Goal: Use online tool/utility: Utilize a website feature to perform a specific function

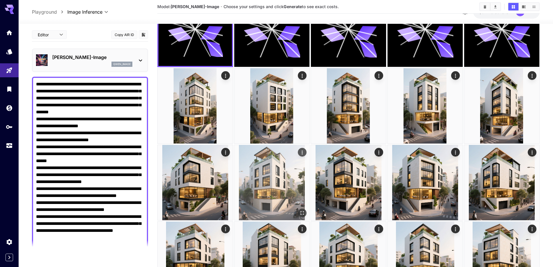
scroll to position [58, 0]
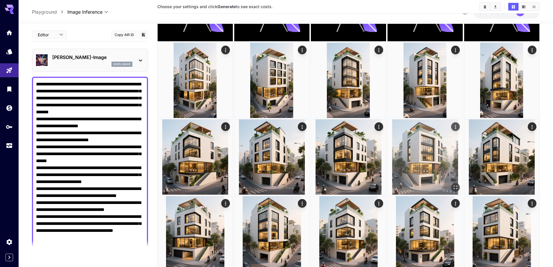
scroll to position [116, 0]
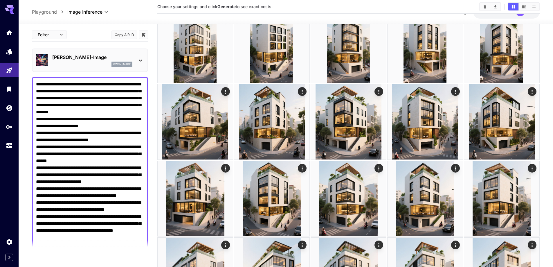
click at [96, 145] on textarea "Negative Prompt" at bounding box center [90, 164] width 108 height 167
paste textarea "**********"
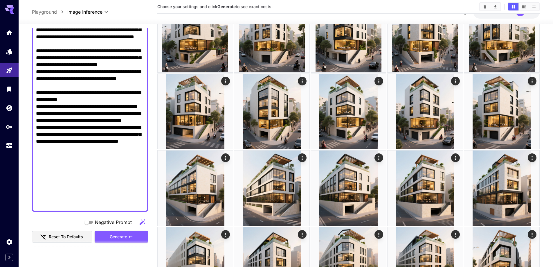
scroll to position [232, 0]
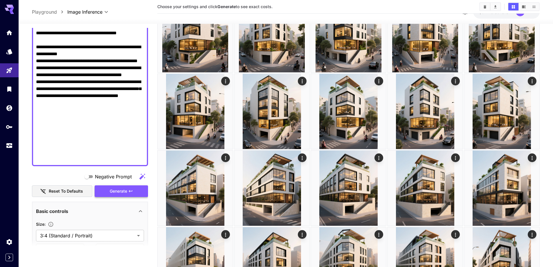
type textarea "**********"
click at [120, 193] on span "Generate" at bounding box center [118, 191] width 17 height 7
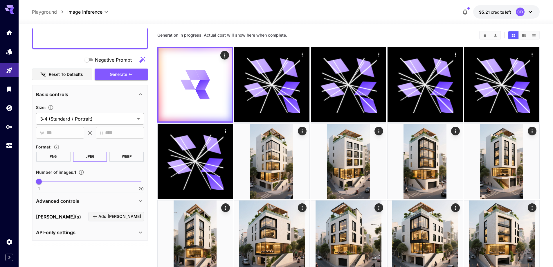
scroll to position [116, 0]
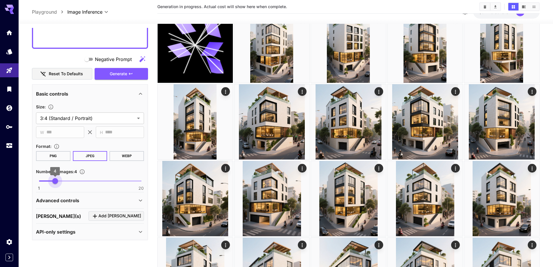
type input "*"
drag, startPoint x: 40, startPoint y: 183, endPoint x: 59, endPoint y: 185, distance: 19.0
click at [59, 184] on span "5" at bounding box center [60, 181] width 6 height 6
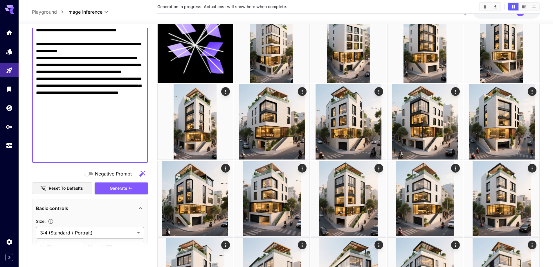
scroll to position [290, 0]
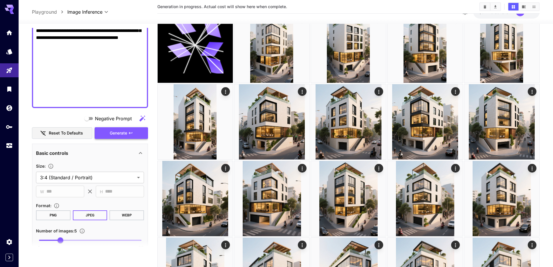
click at [132, 139] on button "Generate" at bounding box center [121, 133] width 53 height 12
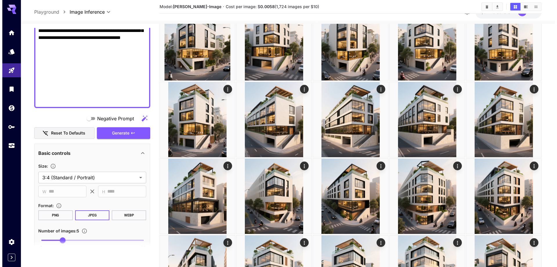
scroll to position [464, 0]
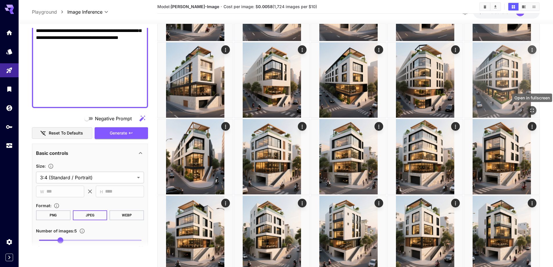
click at [530, 111] on icon "Open in fullscreen" at bounding box center [532, 110] width 6 height 6
